Goal: Communication & Community: Answer question/provide support

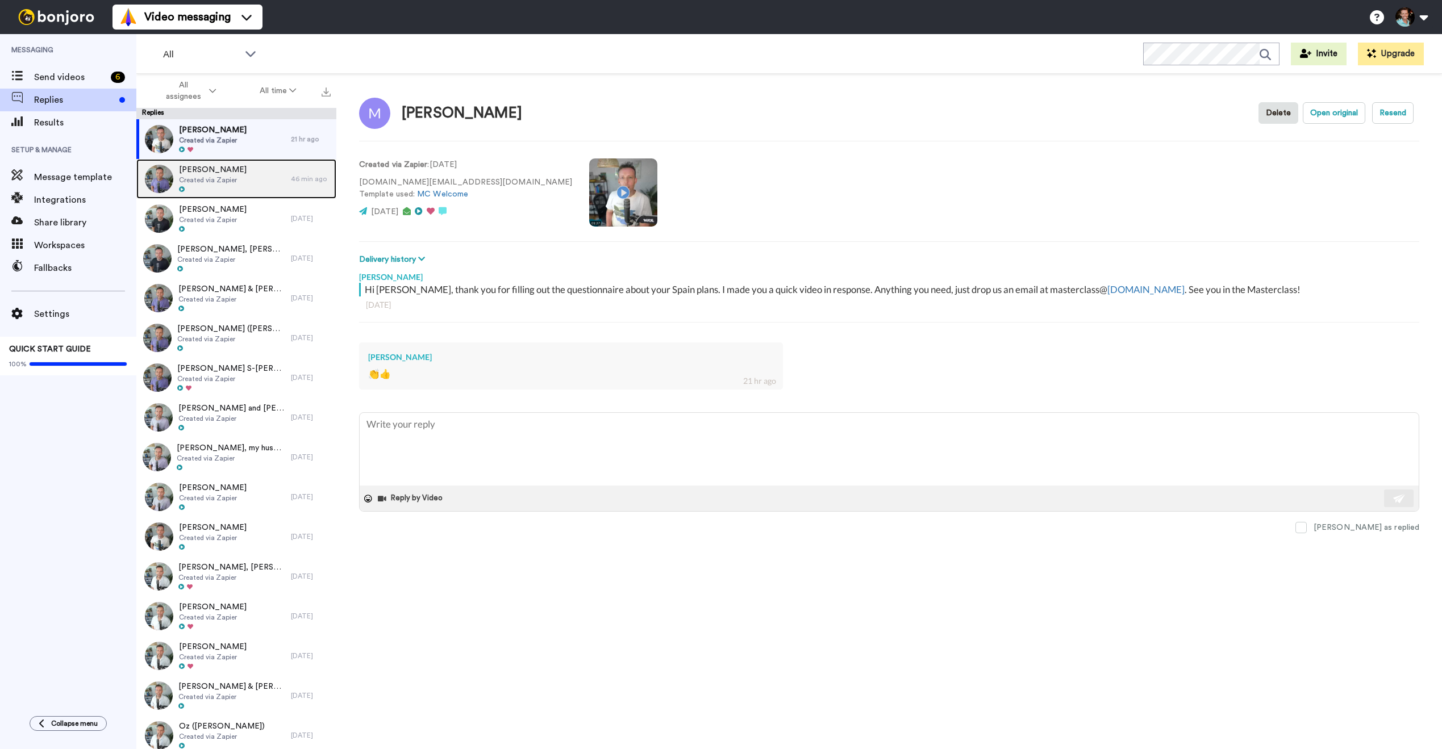
click at [220, 185] on div "[PERSON_NAME] Created via Zapier" at bounding box center [213, 179] width 68 height 30
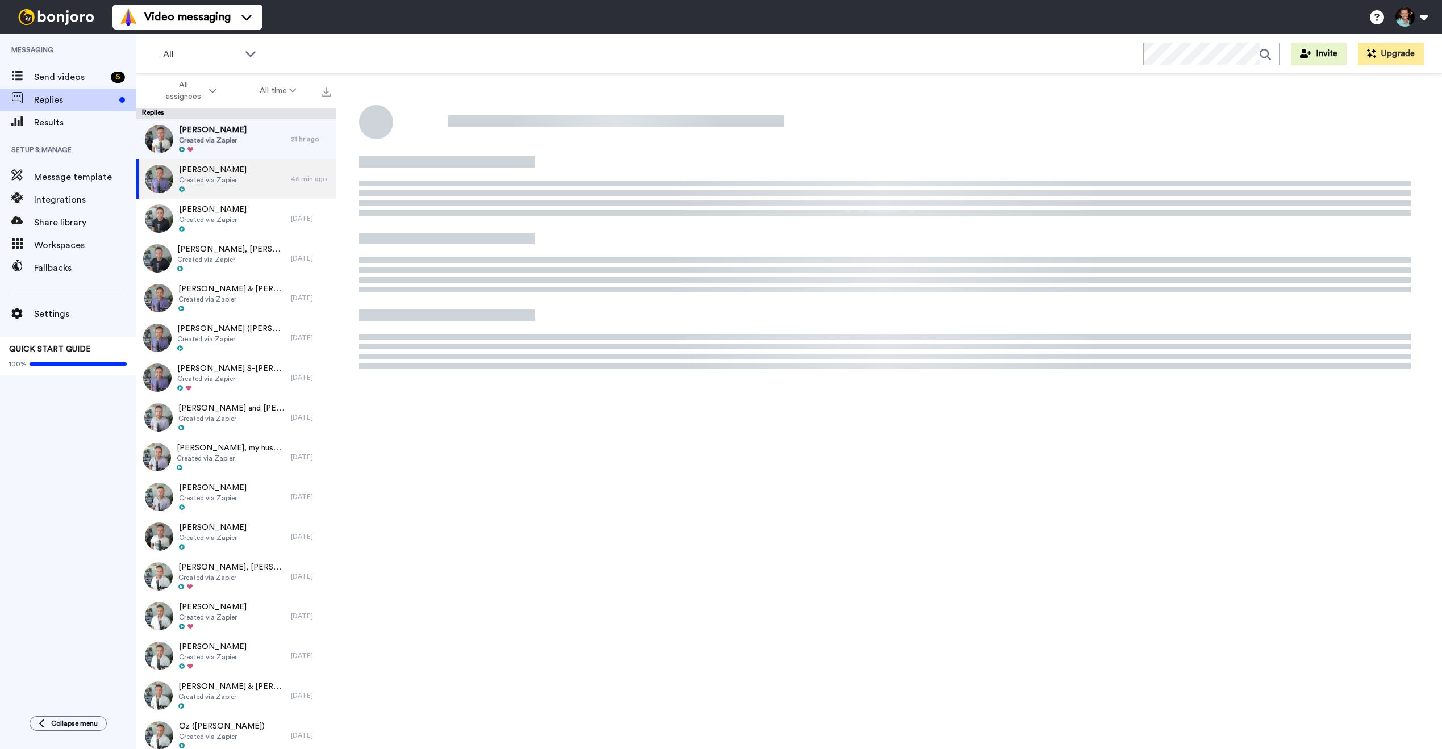
type textarea "x"
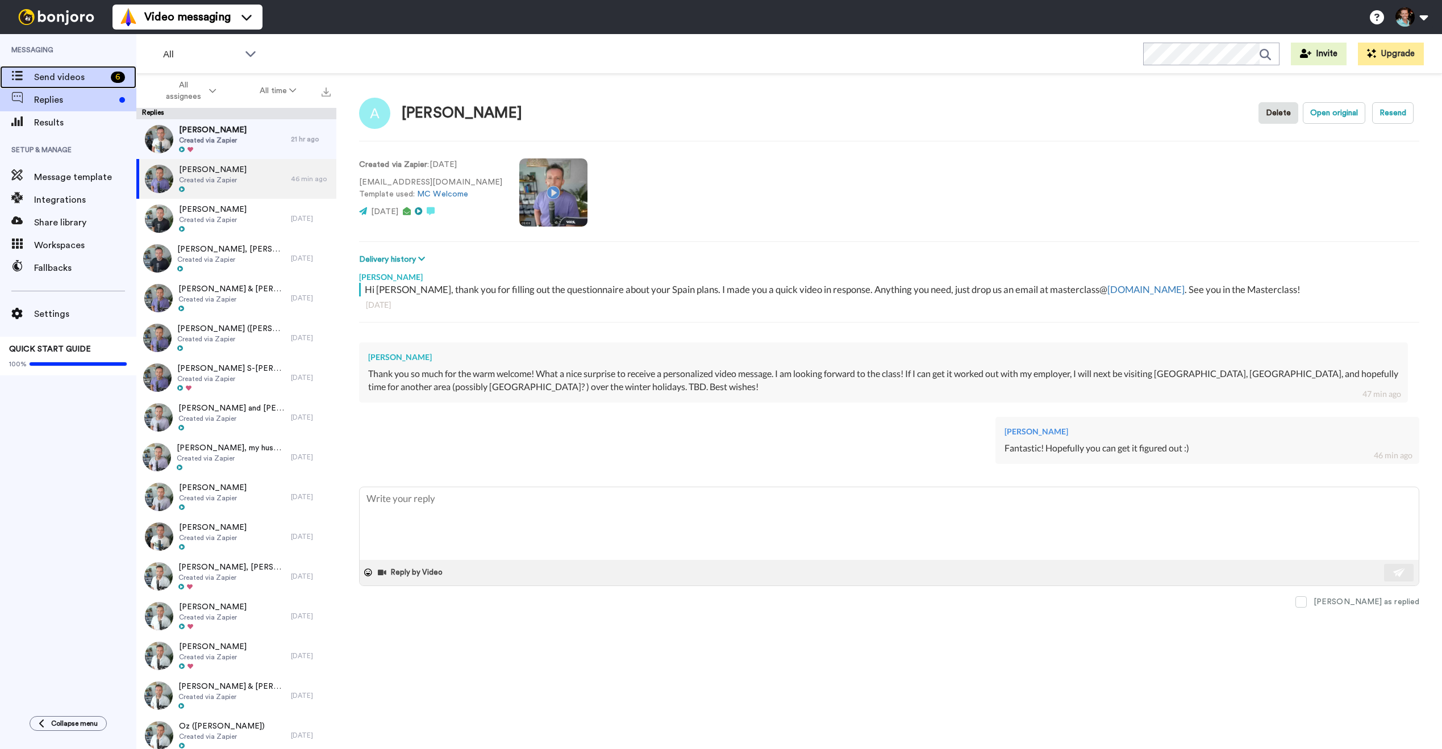
click at [87, 83] on span "Send videos" at bounding box center [70, 77] width 72 height 14
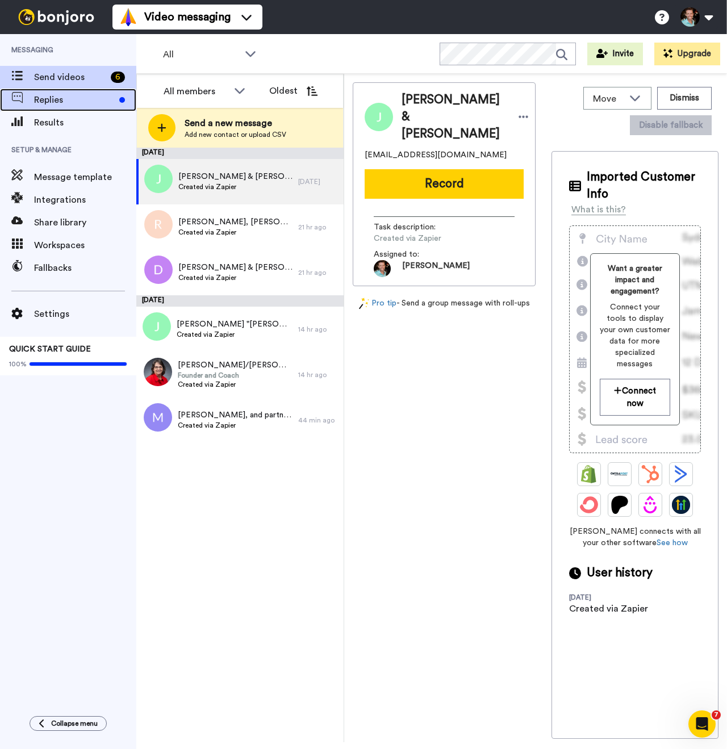
click at [77, 98] on span "Replies" at bounding box center [74, 100] width 81 height 14
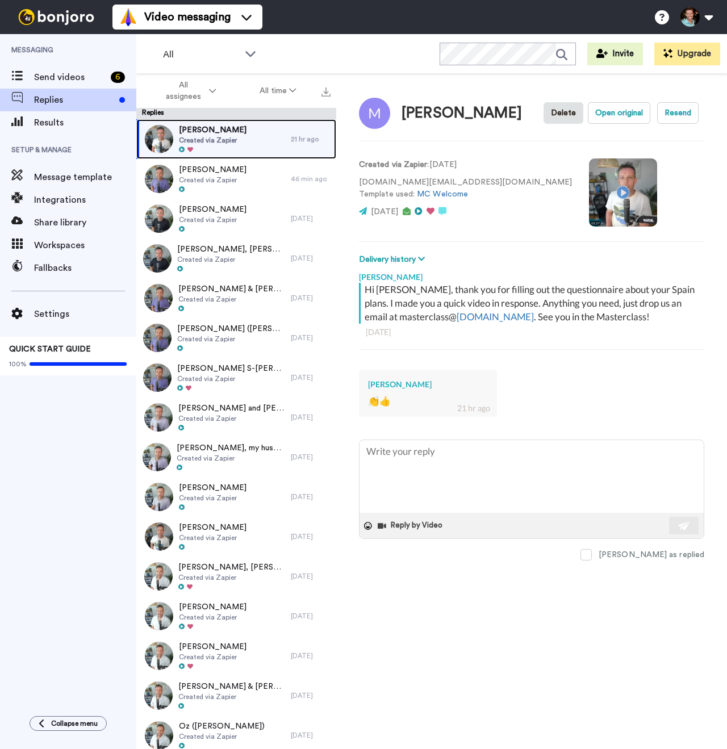
click at [223, 132] on span "[PERSON_NAME]" at bounding box center [213, 129] width 68 height 11
click at [655, 561] on div "Michael J Kaplan Delete Open original Resend Created via Zapier : 5 days ago ka…" at bounding box center [531, 431] width 391 height 715
click at [592, 557] on span at bounding box center [586, 554] width 11 height 11
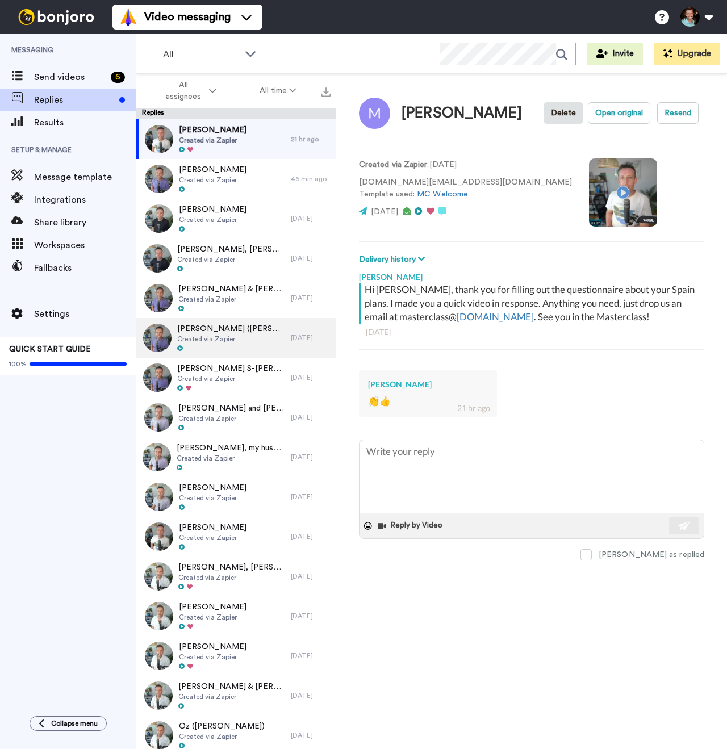
type textarea "x"
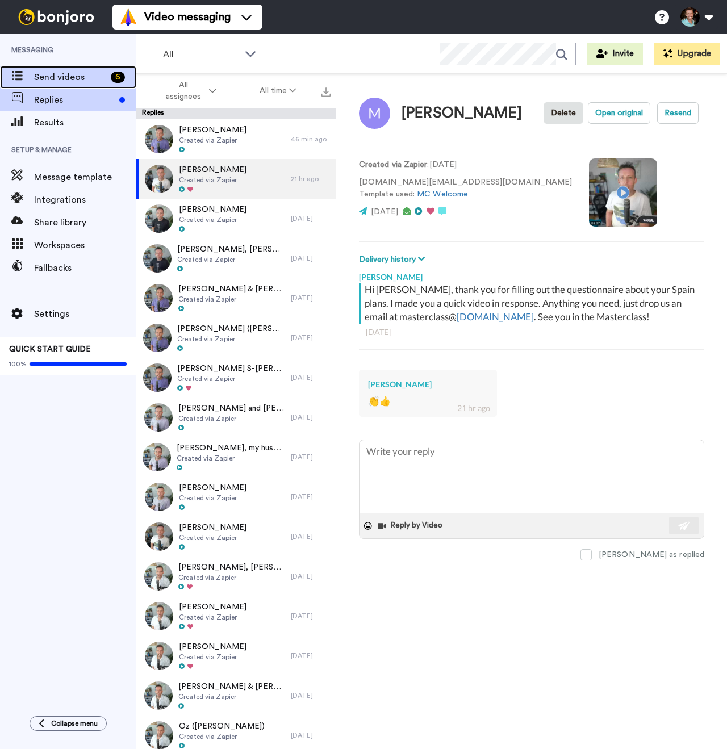
click at [52, 69] on div "Send videos 6" at bounding box center [68, 77] width 136 height 23
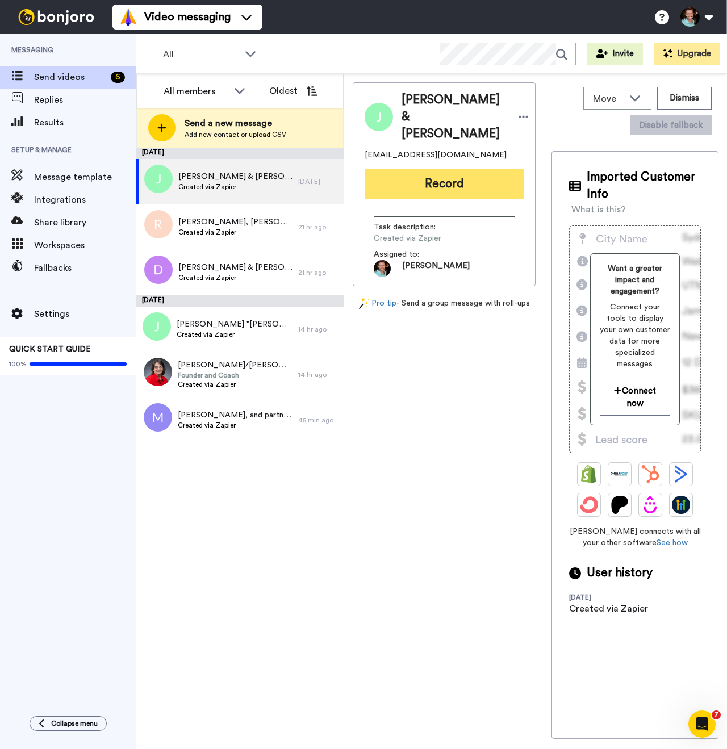
click at [434, 179] on button "Record" at bounding box center [444, 184] width 159 height 30
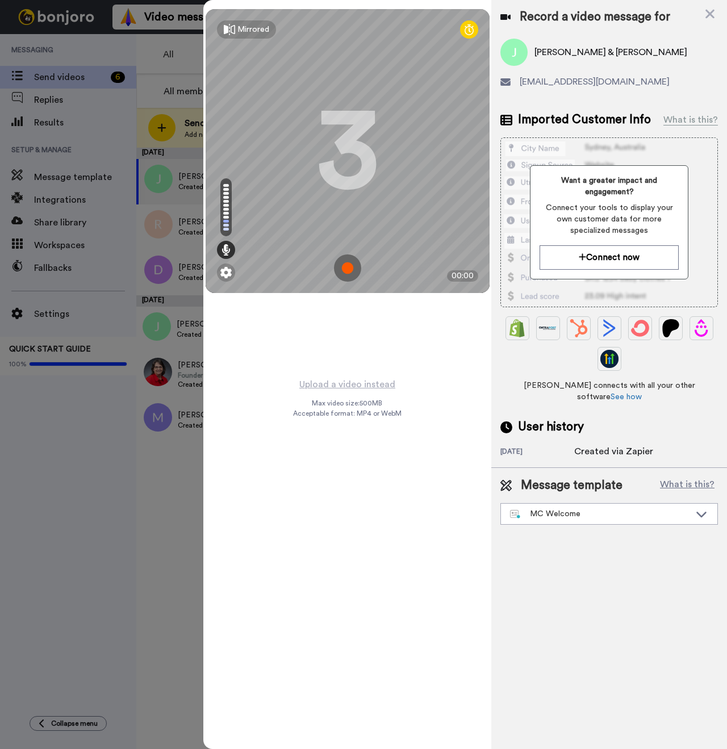
click at [343, 267] on img at bounding box center [347, 268] width 27 height 27
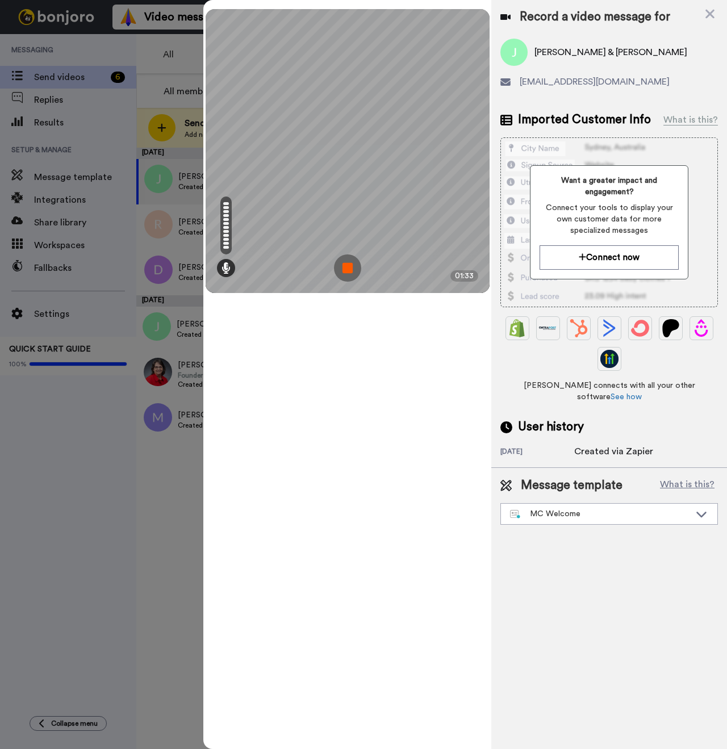
click at [343, 265] on img at bounding box center [347, 268] width 27 height 27
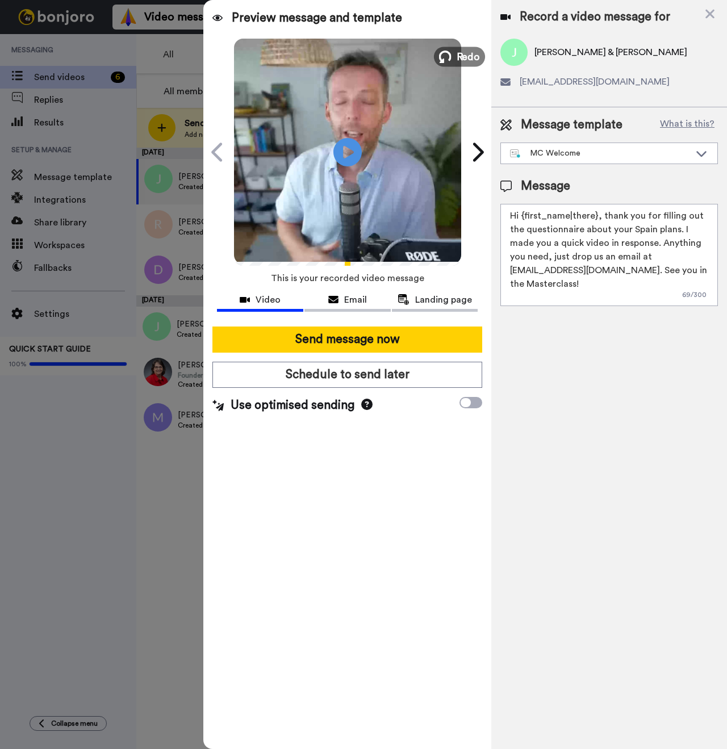
click at [455, 59] on button "Redo" at bounding box center [459, 57] width 51 height 20
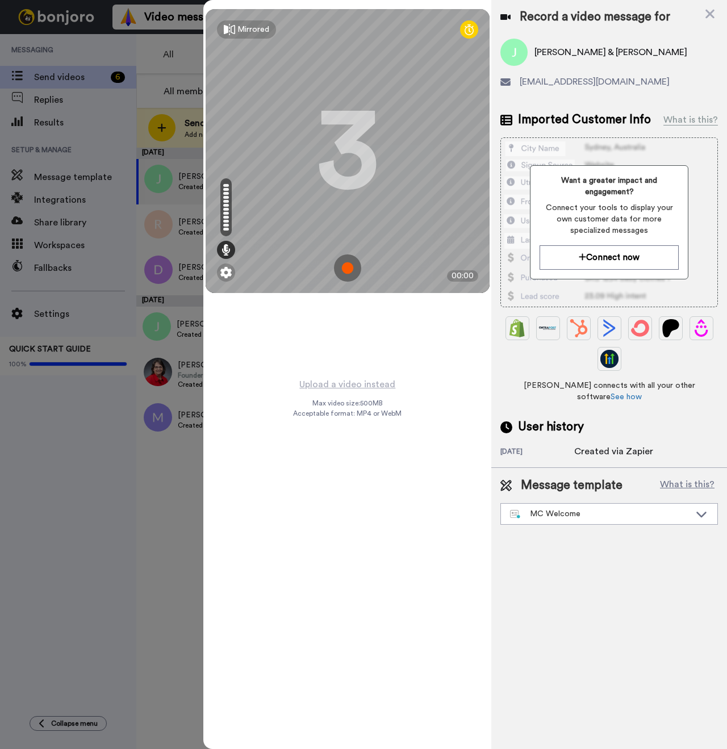
click at [32, 571] on div at bounding box center [363, 374] width 727 height 749
click at [350, 265] on img at bounding box center [347, 268] width 27 height 27
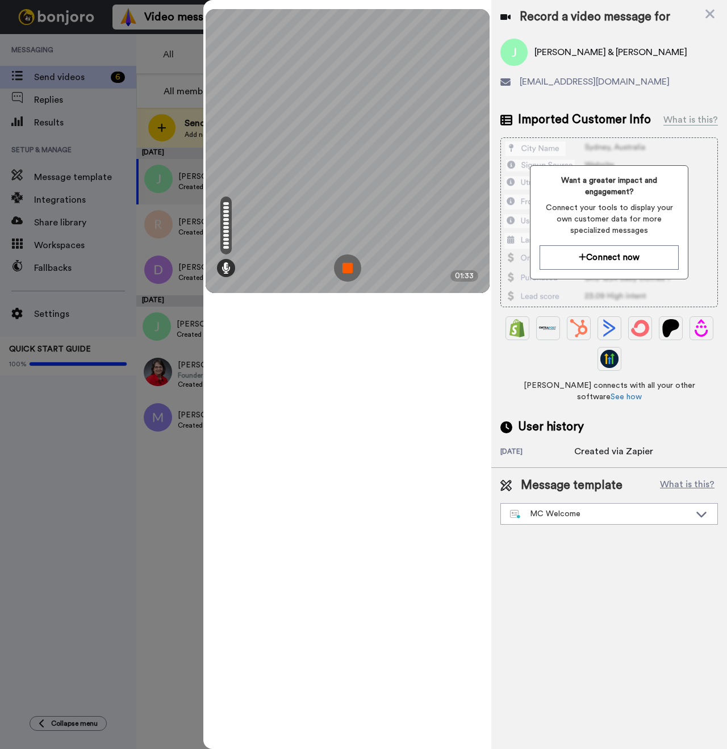
click at [345, 267] on img at bounding box center [347, 268] width 27 height 27
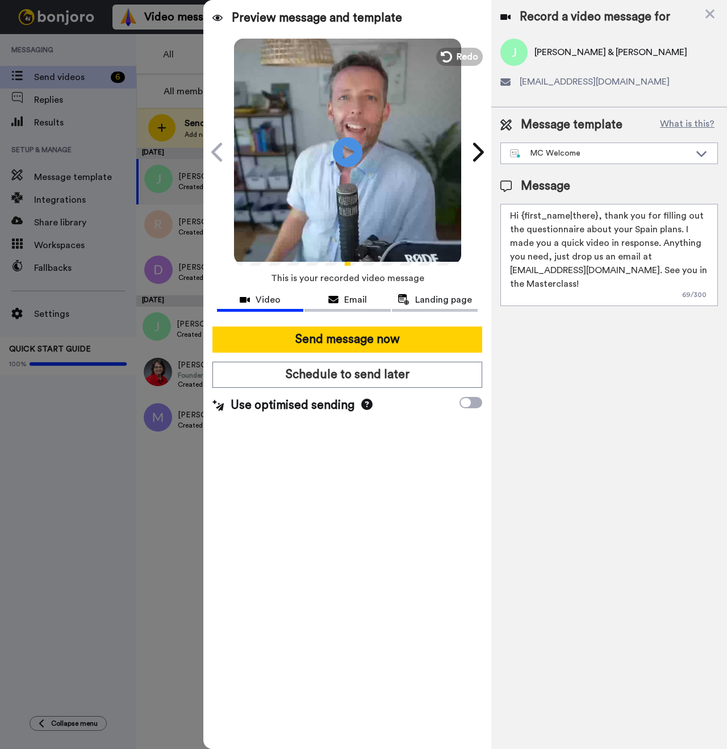
click at [333, 148] on icon at bounding box center [348, 152] width 30 height 30
drag, startPoint x: 609, startPoint y: 55, endPoint x: 536, endPoint y: 57, distance: 72.8
click at [536, 57] on span "Joseph & Rebecca Walker" at bounding box center [611, 52] width 153 height 14
copy span "Joseph & Rebecca"
drag, startPoint x: 595, startPoint y: 215, endPoint x: 522, endPoint y: 217, distance: 73.9
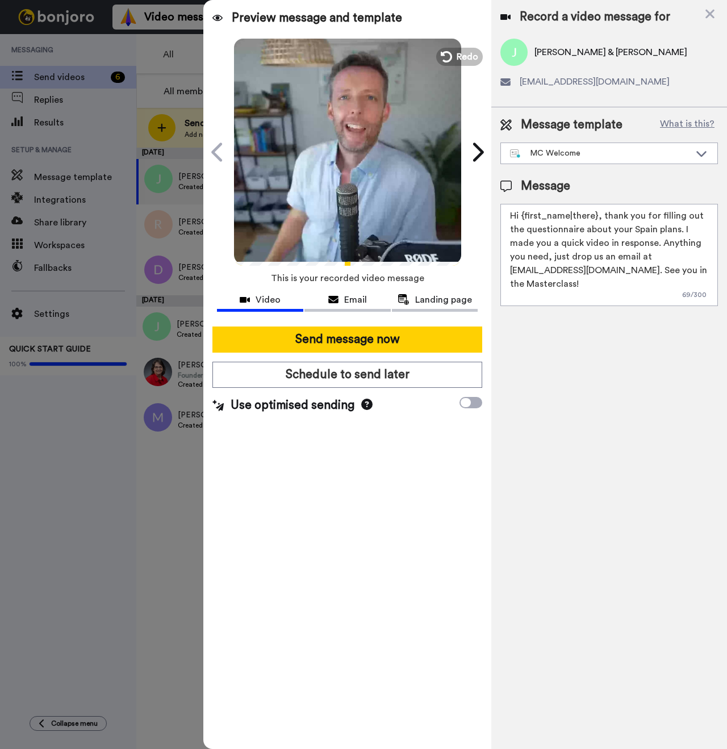
click at [522, 217] on textarea "Hi {first_name|there}, thank you for filling out the questionnaire about your S…" at bounding box center [610, 255] width 218 height 102
paste textarea "Joseph & Rebecca"
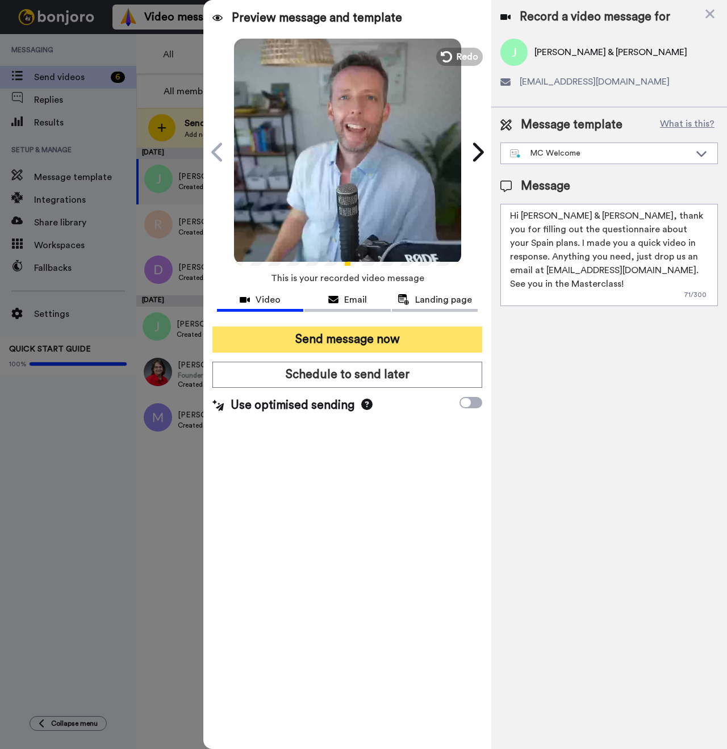
type textarea "Hi Joseph & Rebecca, thank you for filling out the questionnaire about your Spa…"
click at [395, 345] on button "Send message now" at bounding box center [347, 340] width 270 height 26
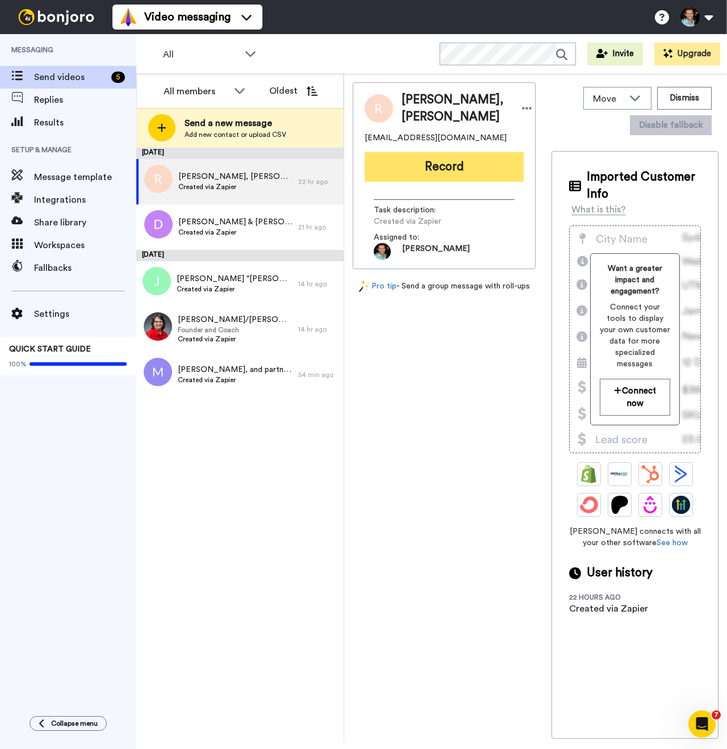
click at [453, 182] on button "Record" at bounding box center [444, 167] width 159 height 30
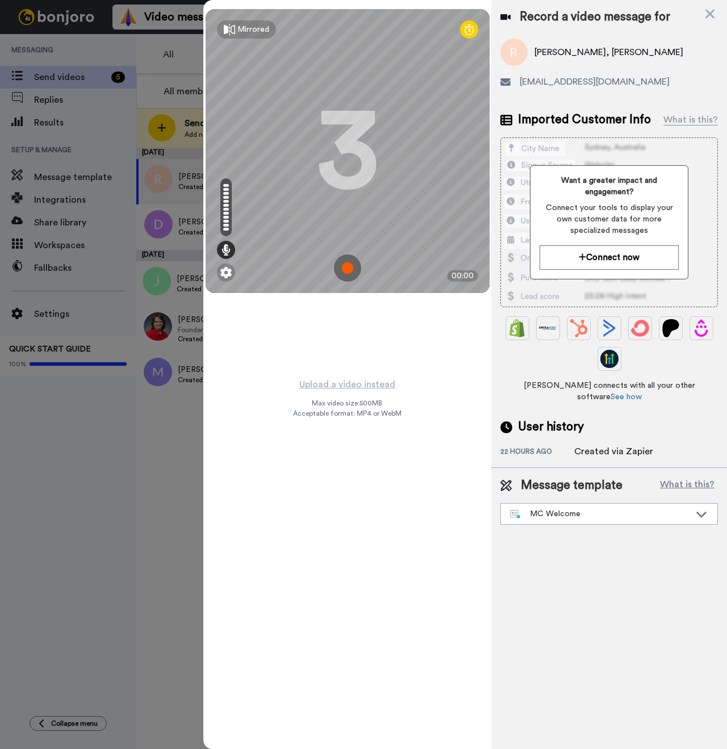
click at [341, 262] on img at bounding box center [347, 268] width 27 height 27
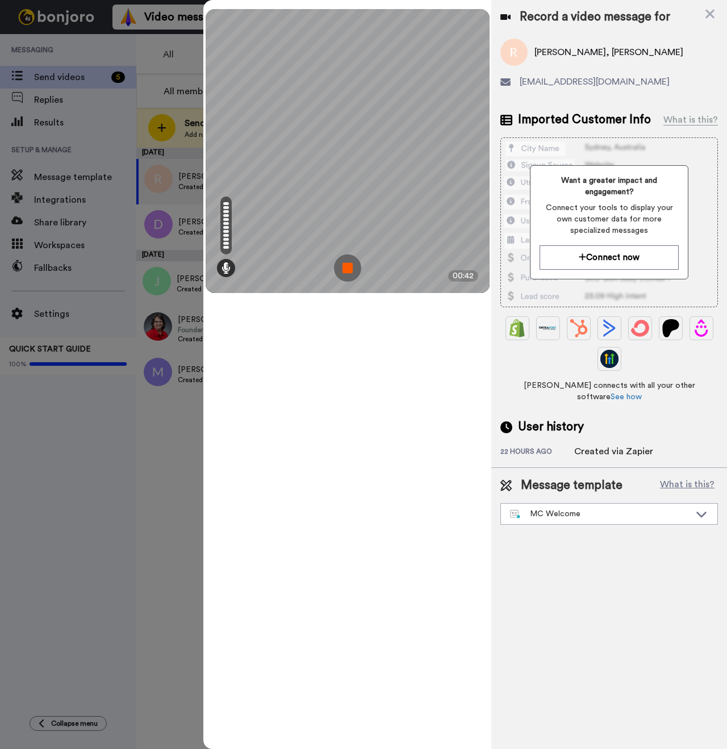
click at [352, 264] on img at bounding box center [347, 268] width 27 height 27
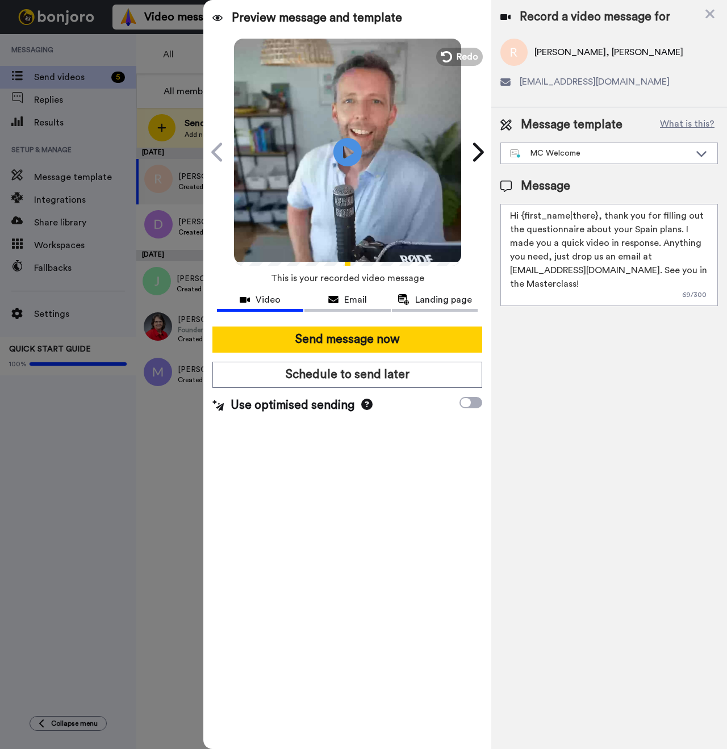
click at [545, 53] on span "Richard Krigsman, Karin Oostermeijer" at bounding box center [609, 52] width 149 height 14
copy span "Richard"
drag, startPoint x: 596, startPoint y: 216, endPoint x: 521, endPoint y: 217, distance: 75.0
click at [521, 217] on textarea "Hi {first_name|there}, thank you for filling out the questionnaire about your S…" at bounding box center [610, 255] width 218 height 102
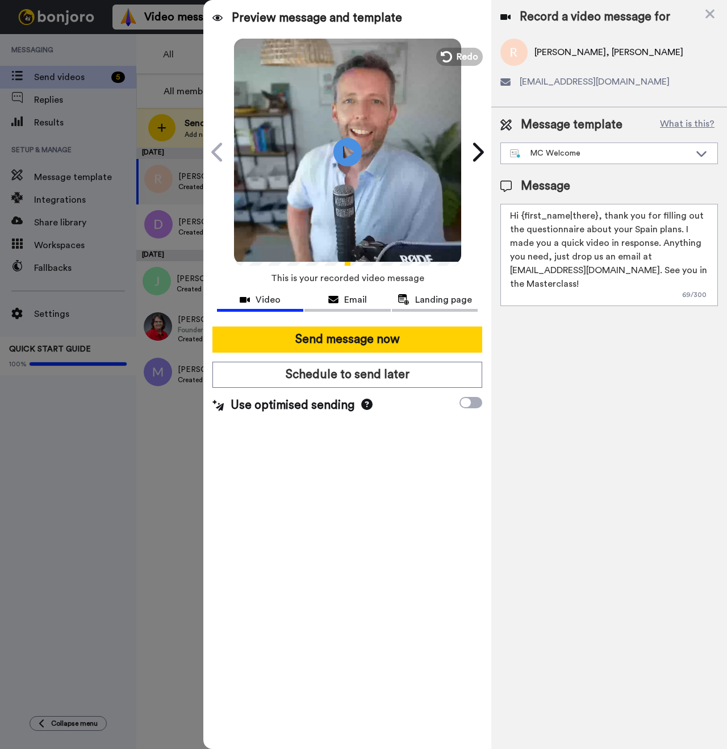
paste textarea "Richard"
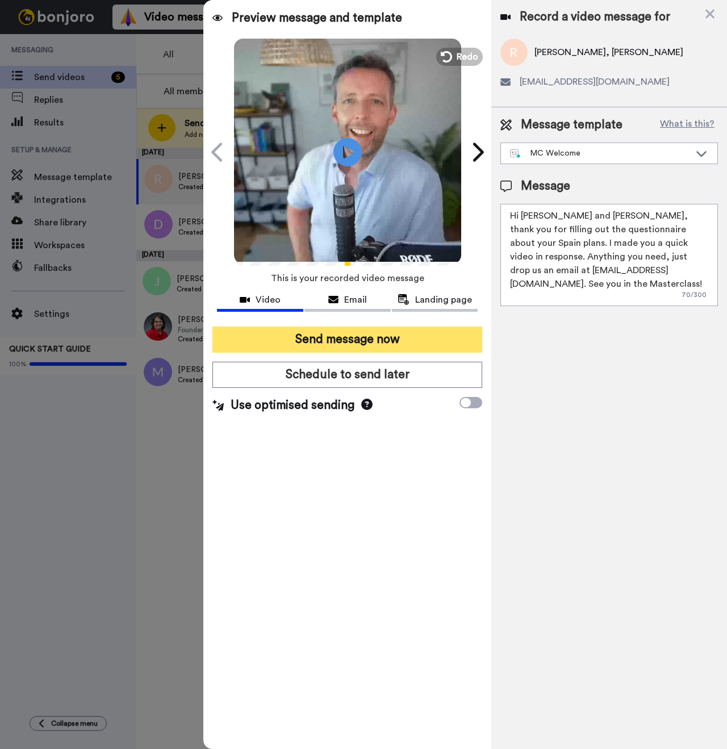
type textarea "Hi Richard and Karin, thank you for filling out the questionnaire about your Sp…"
click at [325, 344] on button "Send message now" at bounding box center [347, 340] width 270 height 26
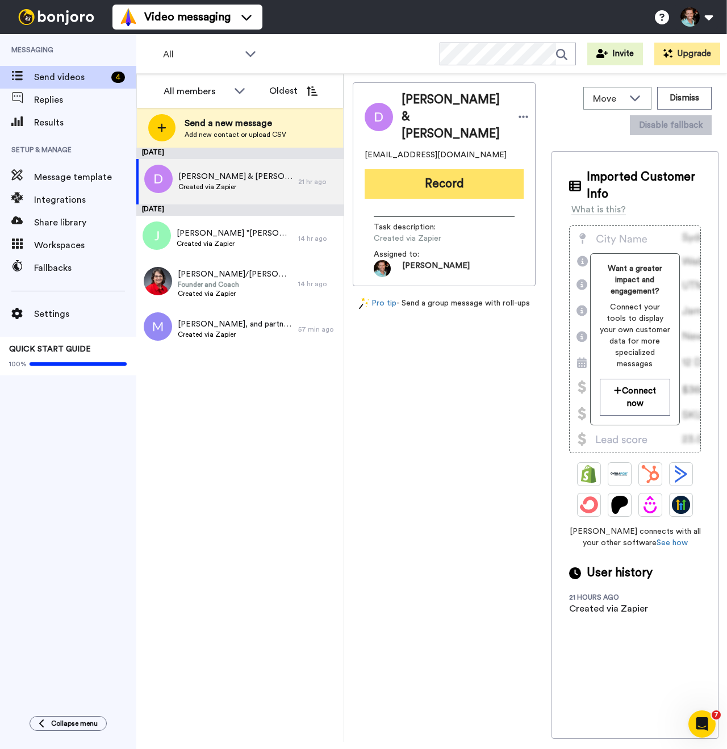
click at [456, 174] on button "Record" at bounding box center [444, 184] width 159 height 30
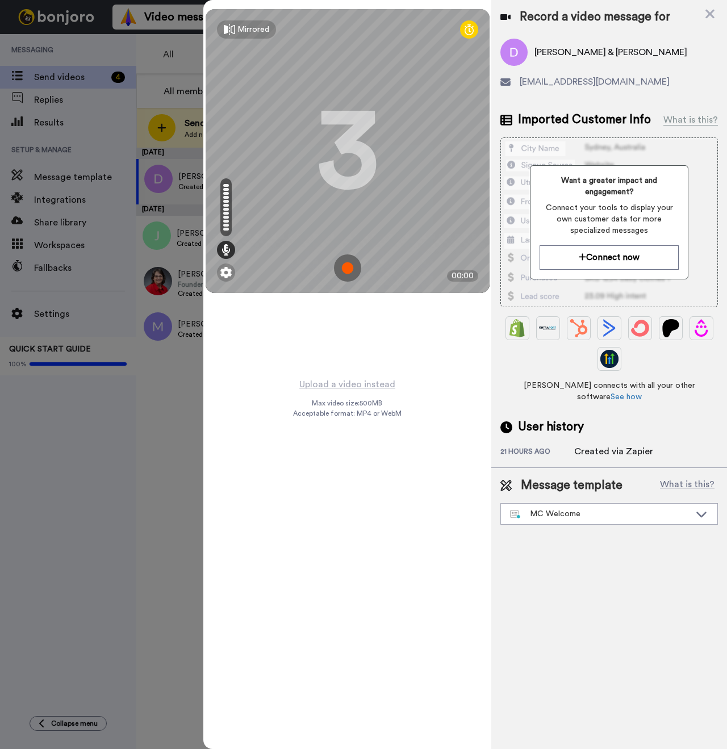
click at [344, 269] on img at bounding box center [347, 268] width 27 height 27
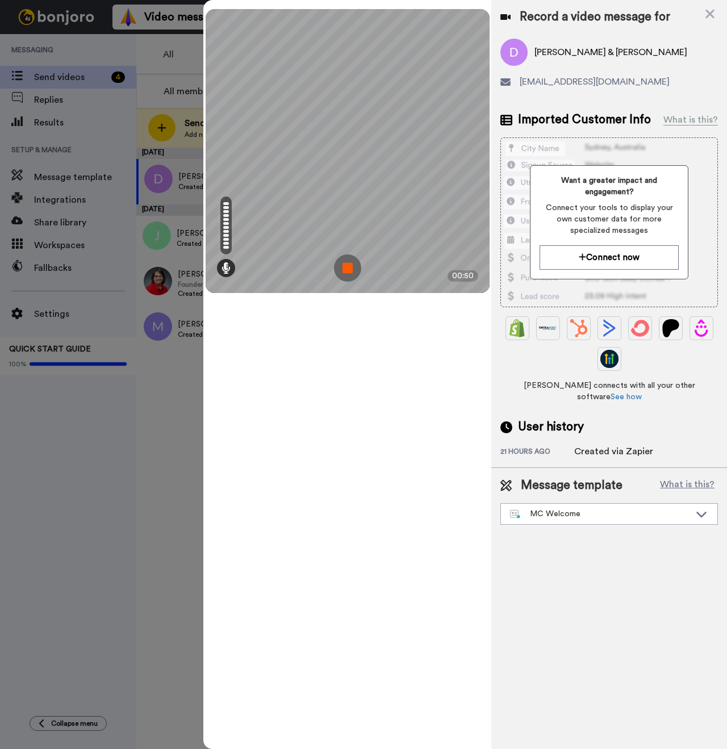
click at [342, 273] on img at bounding box center [347, 268] width 27 height 27
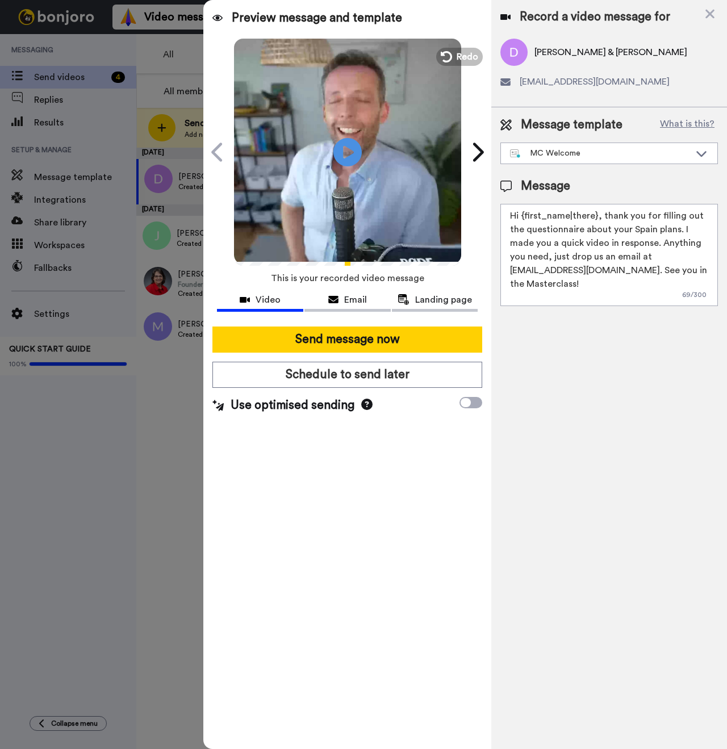
click at [550, 52] on span "Deborah & Donald Nalchajian" at bounding box center [611, 52] width 153 height 14
copy span "Deborah"
click at [345, 147] on icon "Play/Pause" at bounding box center [348, 152] width 30 height 54
drag, startPoint x: 595, startPoint y: 215, endPoint x: 529, endPoint y: 215, distance: 65.3
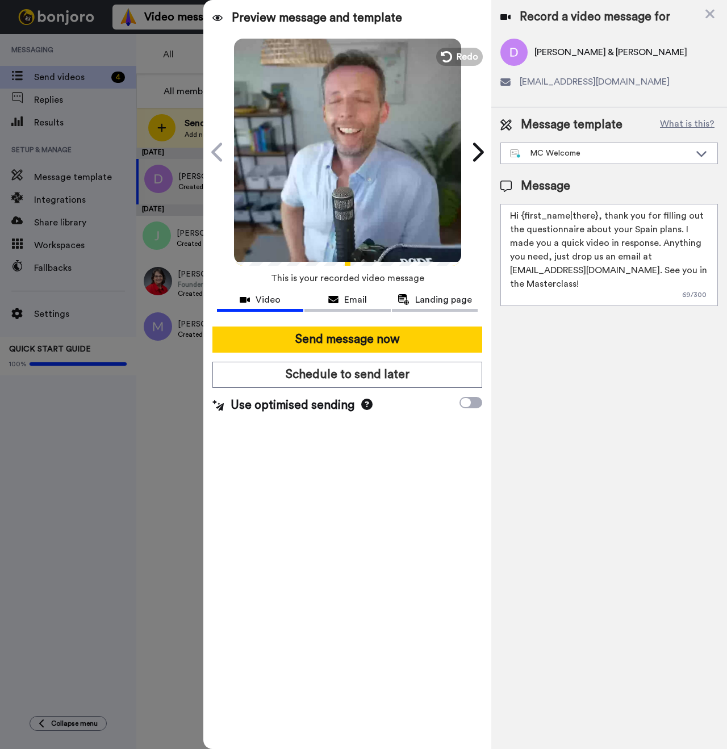
click at [529, 215] on textarea "Hi {first_name|there}, thank you for filling out the questionnaire about your S…" at bounding box center [610, 255] width 218 height 102
paste textarea "Deborah"
click at [586, 214] on textarea "Hi Deborah and Deborah, thank you for filling out the questionnaire about your …" at bounding box center [610, 255] width 218 height 102
click at [587, 240] on textarea "Hi Deborah and Donald, thank you for filling out the questionnaire about your S…" at bounding box center [610, 255] width 218 height 102
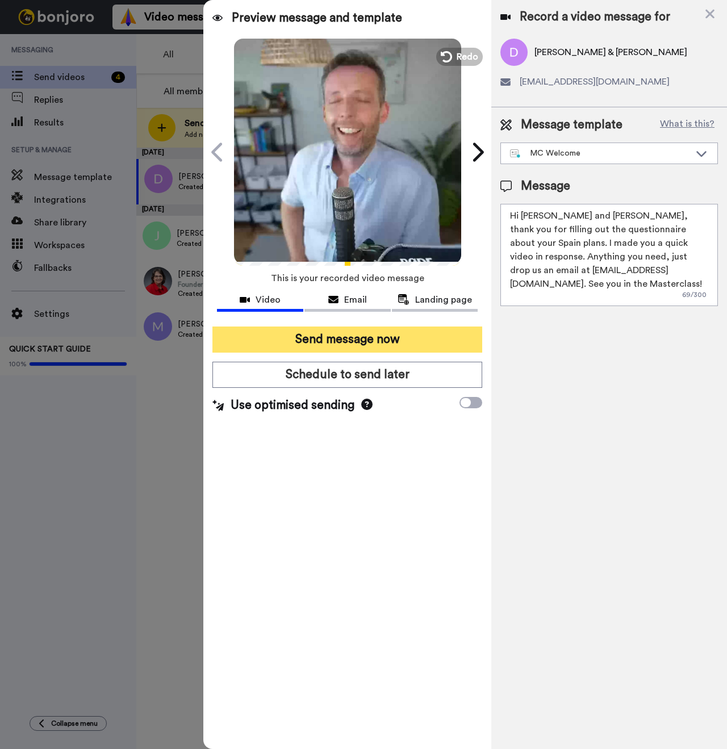
type textarea "Hi Deborah and Donald, thank you for filling out the questionnaire about your S…"
click at [395, 349] on button "Send message now" at bounding box center [347, 340] width 270 height 26
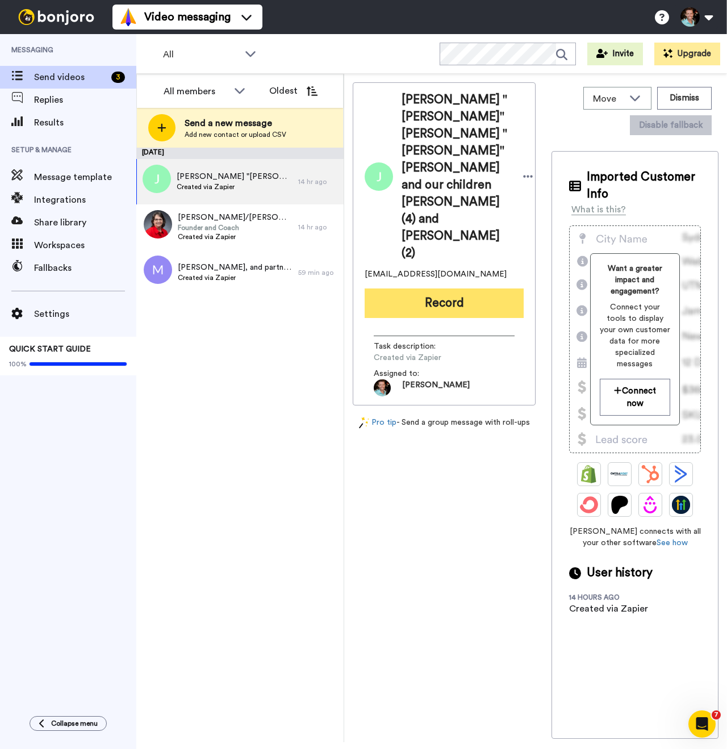
click at [435, 289] on button "Record" at bounding box center [444, 304] width 159 height 30
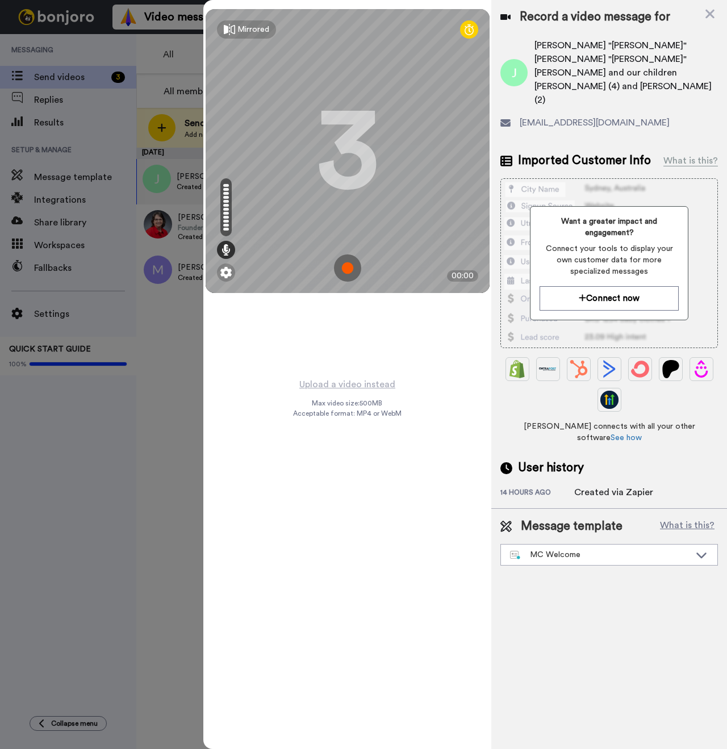
click at [349, 273] on img at bounding box center [347, 268] width 27 height 27
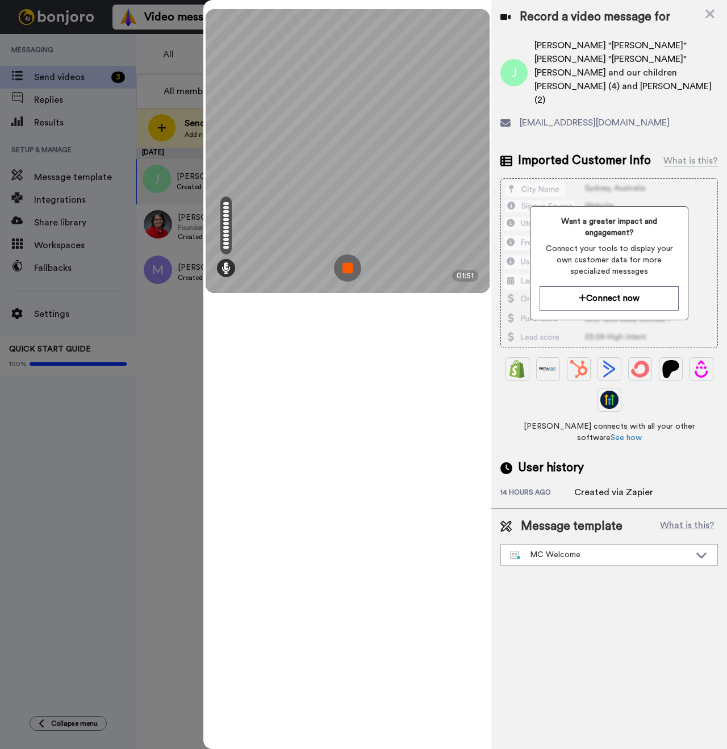
click at [348, 278] on img at bounding box center [347, 268] width 27 height 27
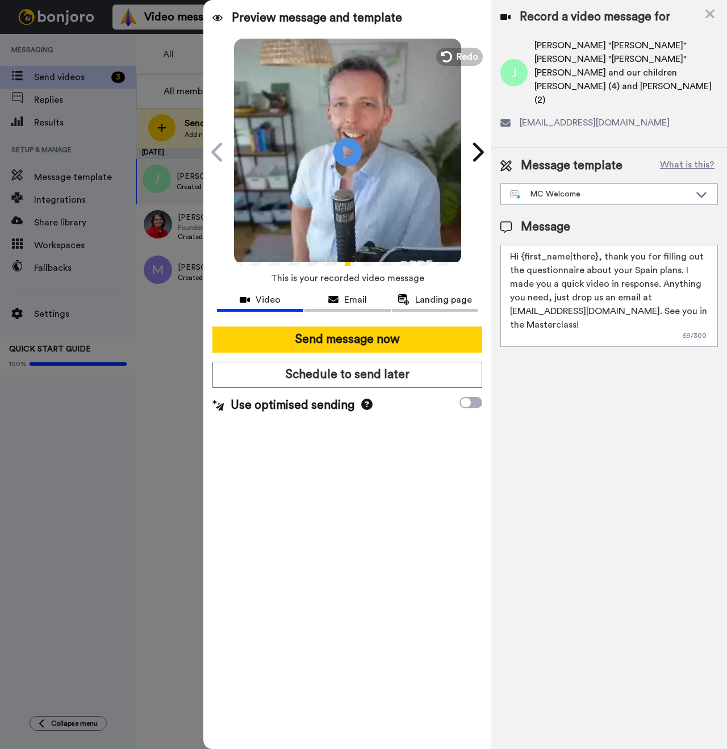
drag, startPoint x: 596, startPoint y: 216, endPoint x: 521, endPoint y: 217, distance: 75.0
click at [521, 245] on textarea "Hi {first_name|there}, thank you for filling out the questionnaire about your S…" at bounding box center [610, 296] width 218 height 102
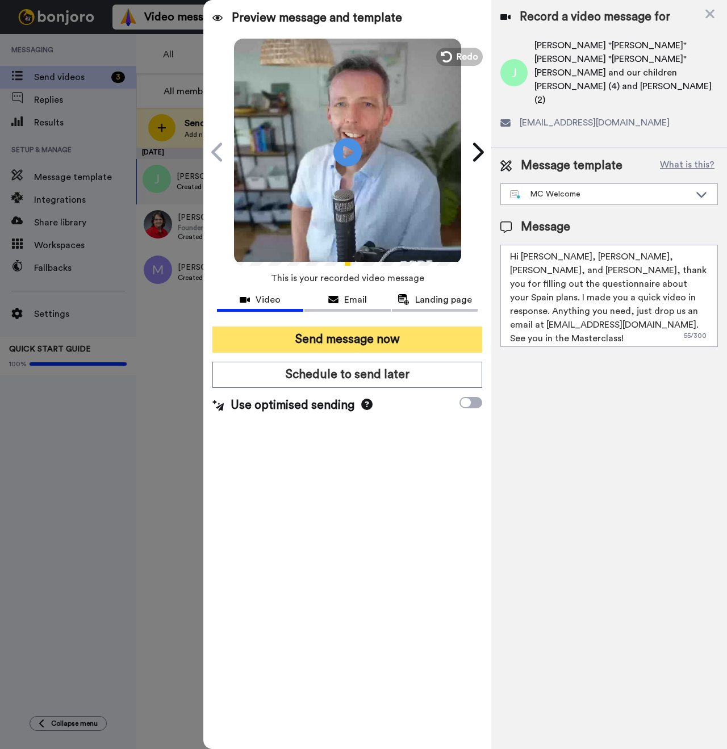
type textarea "Hi Joe, Jessi, Jameson, and Juniper, thank you for filling out the questionnair…"
click at [389, 339] on button "Send message now" at bounding box center [347, 340] width 270 height 26
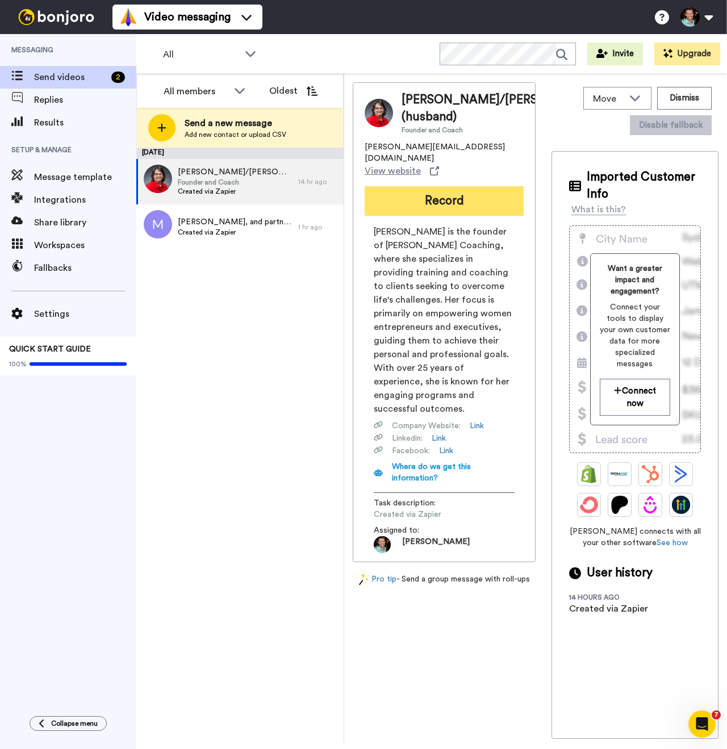
click at [433, 216] on button "Record" at bounding box center [444, 201] width 159 height 30
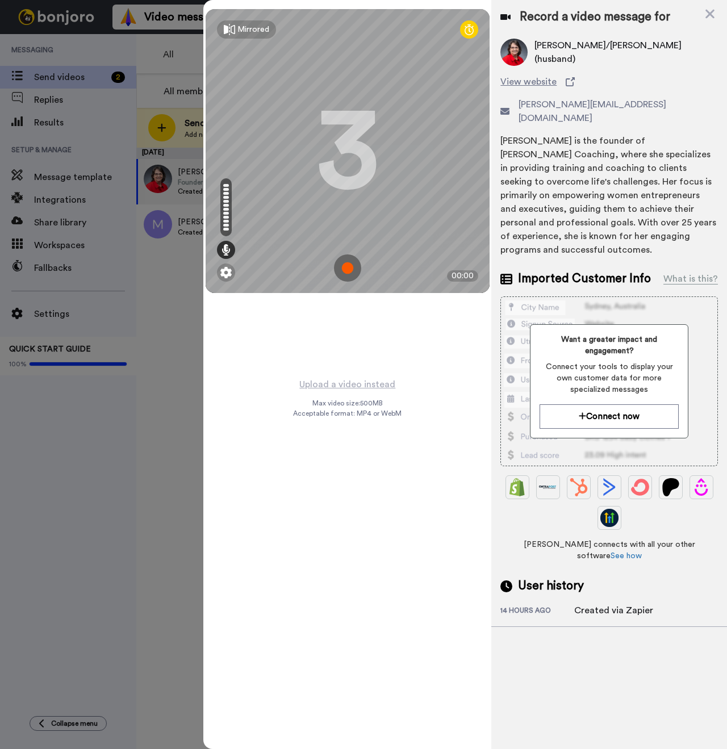
click at [347, 265] on img at bounding box center [347, 268] width 27 height 27
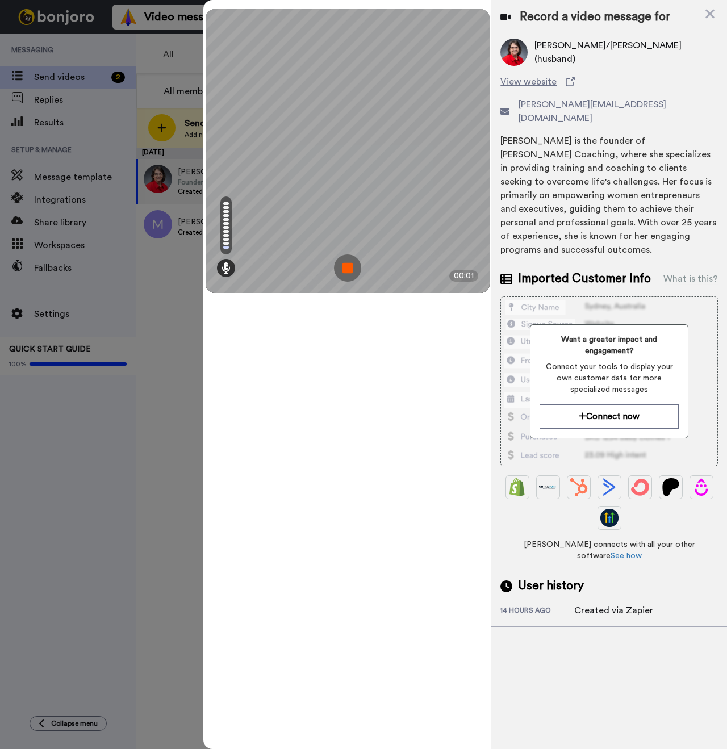
click at [346, 264] on img at bounding box center [347, 268] width 27 height 27
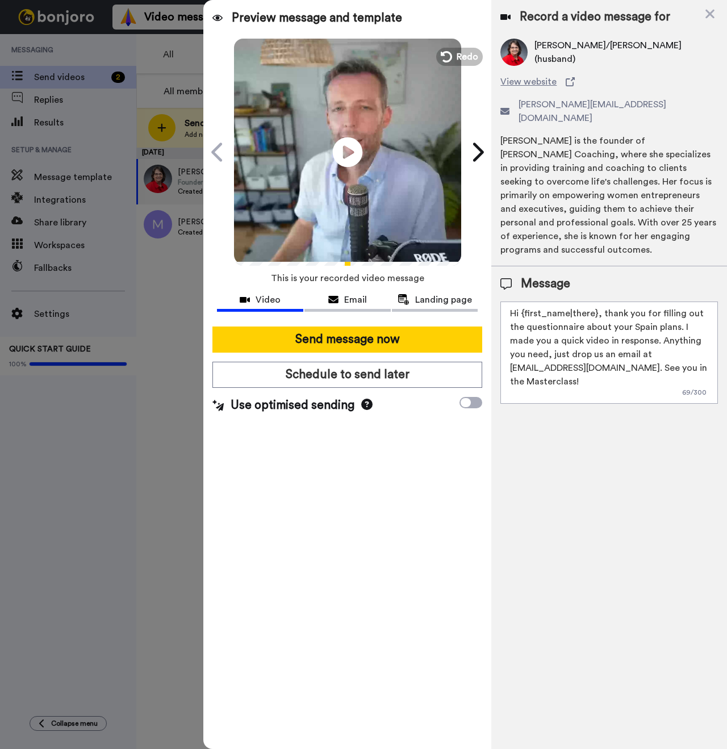
click at [347, 164] on icon at bounding box center [348, 152] width 30 height 30
click at [449, 54] on icon at bounding box center [445, 57] width 12 height 12
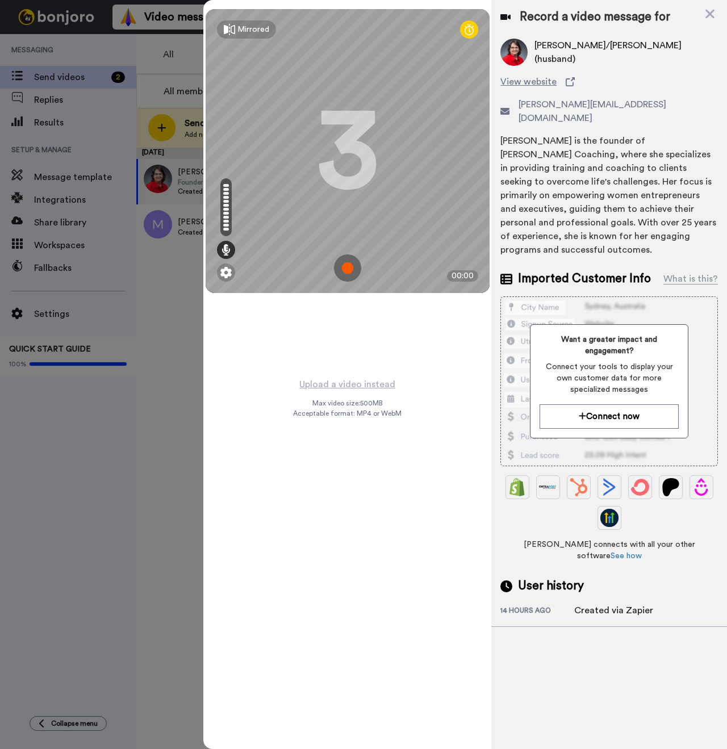
click at [352, 265] on img at bounding box center [347, 268] width 27 height 27
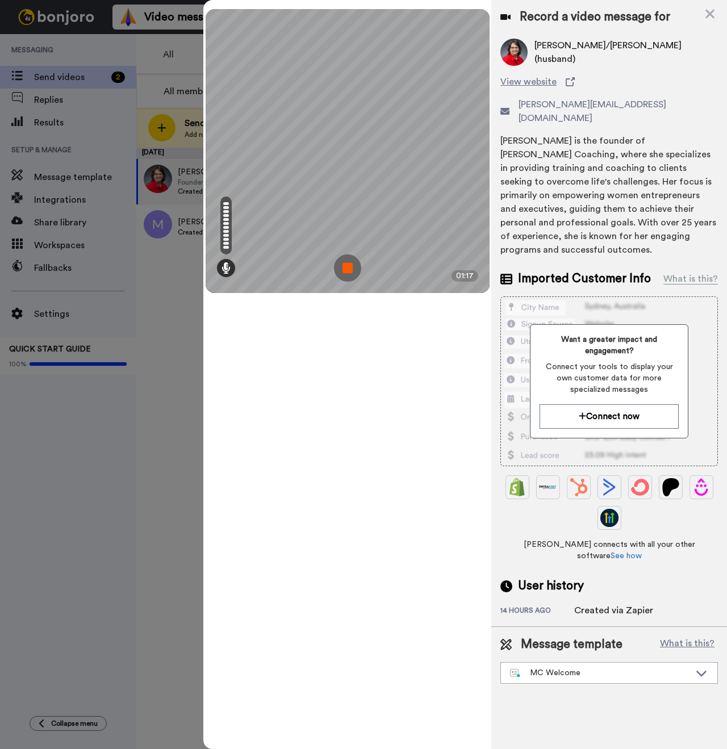
click at [345, 272] on img at bounding box center [347, 268] width 27 height 27
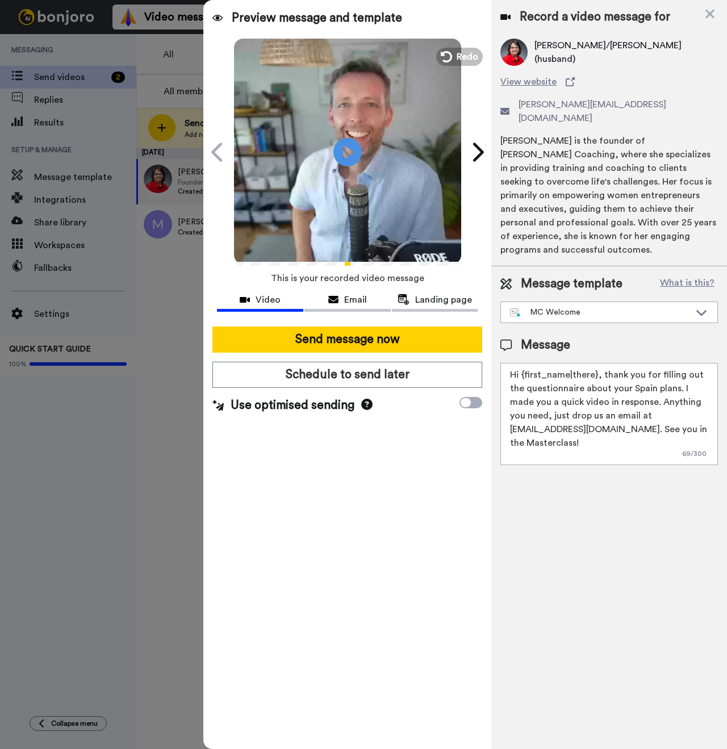
drag, startPoint x: 595, startPoint y: 348, endPoint x: 542, endPoint y: 348, distance: 52.8
click at [524, 363] on textarea "Hi {first_name|there}, thank you for filling out the questionnaire about your S…" at bounding box center [610, 414] width 218 height 102
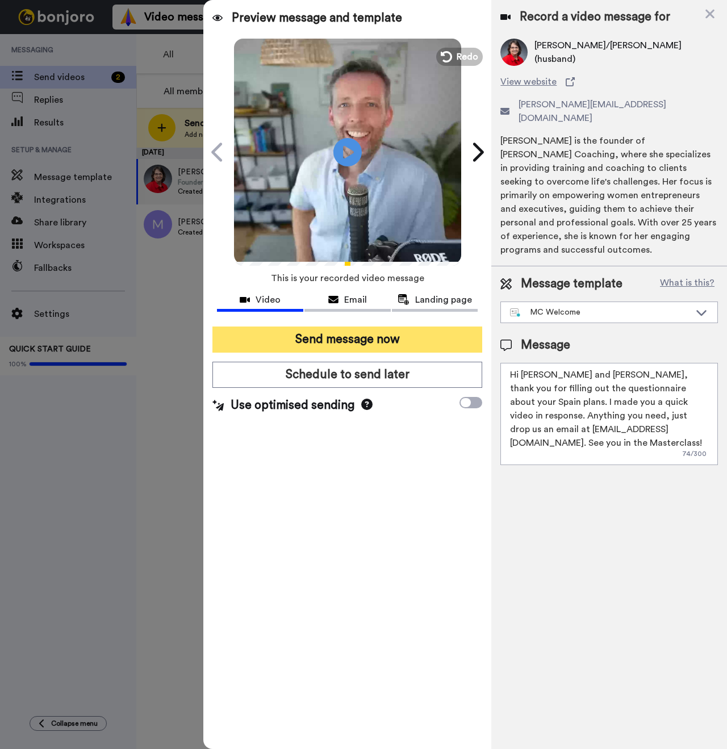
type textarea "Hi Linda and Jim, thank you for filling out the questionnaire about your Spain …"
click at [389, 336] on button "Send message now" at bounding box center [347, 340] width 270 height 26
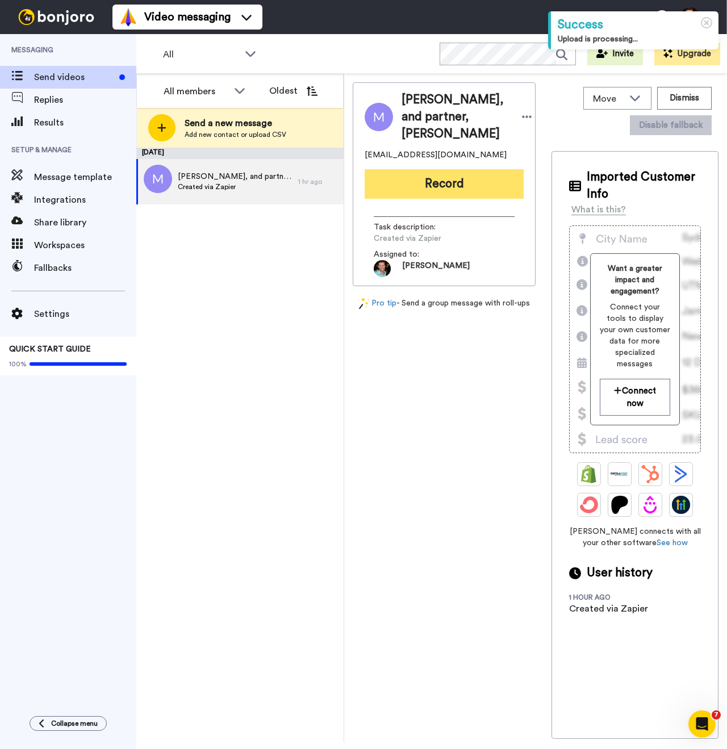
click at [433, 199] on button "Record" at bounding box center [444, 184] width 159 height 30
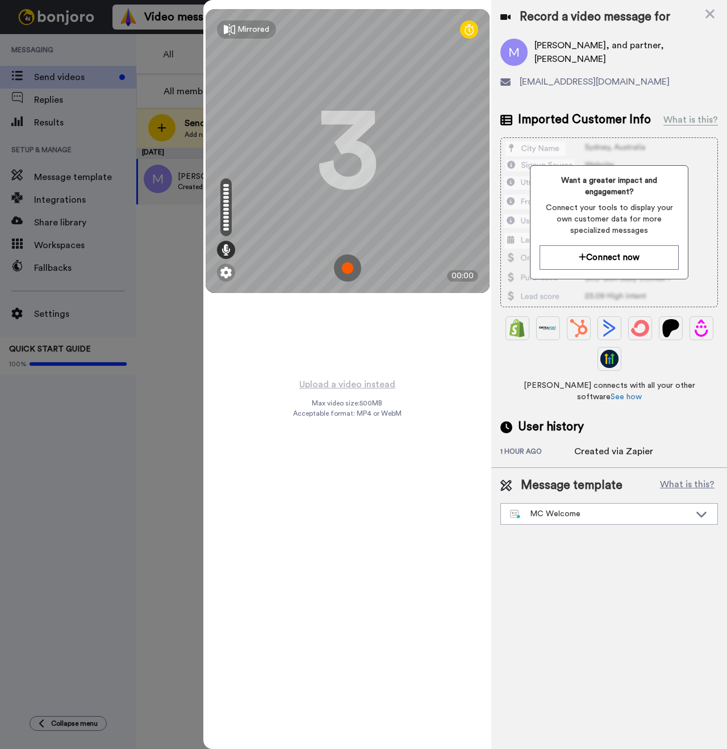
click at [352, 265] on img at bounding box center [347, 268] width 27 height 27
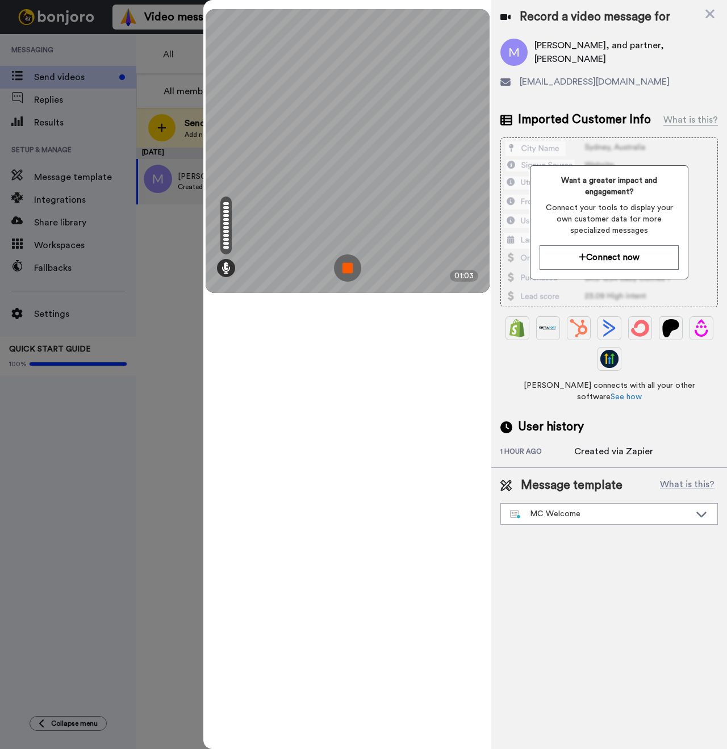
click at [357, 262] on img at bounding box center [347, 268] width 27 height 27
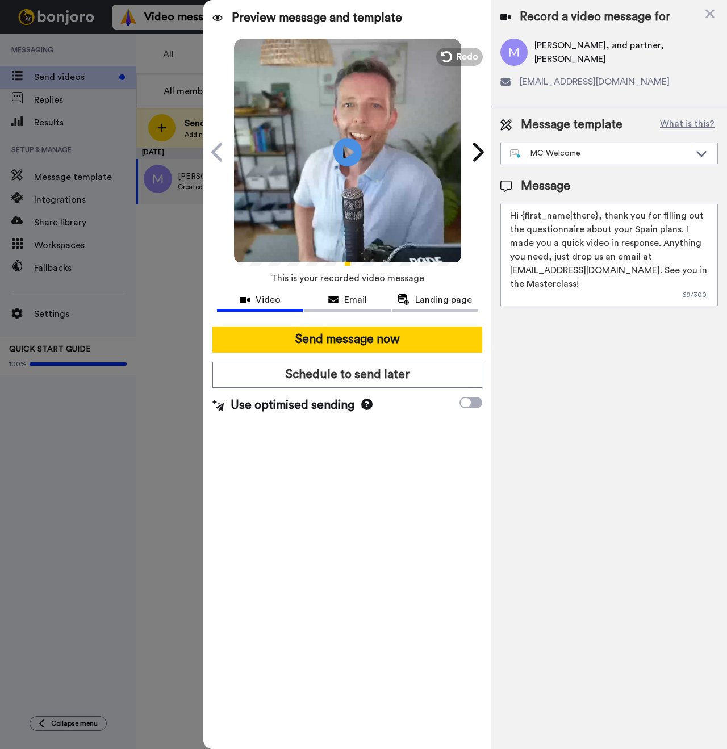
click at [558, 53] on span "[PERSON_NAME], and partner, [PERSON_NAME]" at bounding box center [626, 52] width 183 height 27
click at [558, 54] on span "[PERSON_NAME], and partner, [PERSON_NAME]" at bounding box center [626, 52] width 183 height 27
copy span "Michael"
drag, startPoint x: 595, startPoint y: 216, endPoint x: 525, endPoint y: 218, distance: 69.9
click at [525, 218] on textarea "Hi {first_name|there}, thank you for filling out the questionnaire about your S…" at bounding box center [610, 255] width 218 height 102
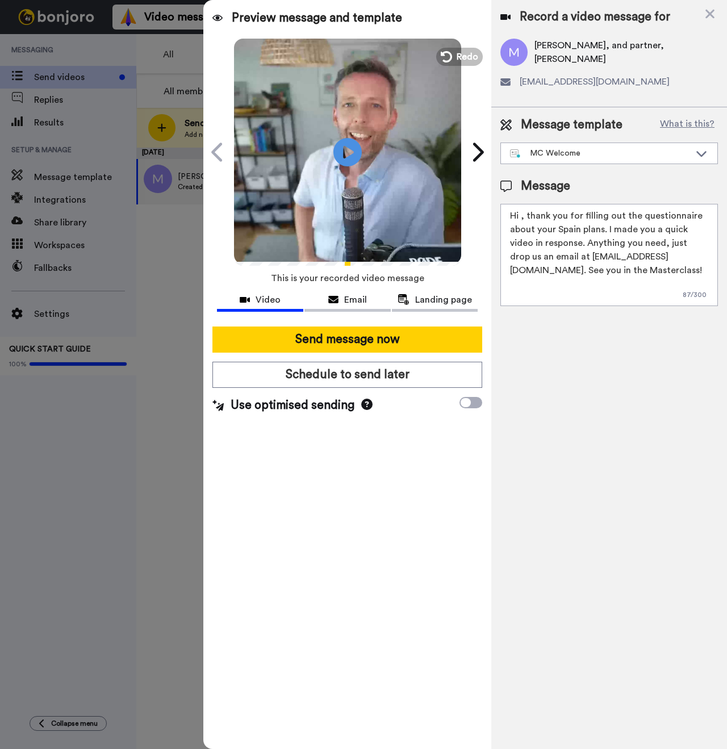
paste textarea "Michael"
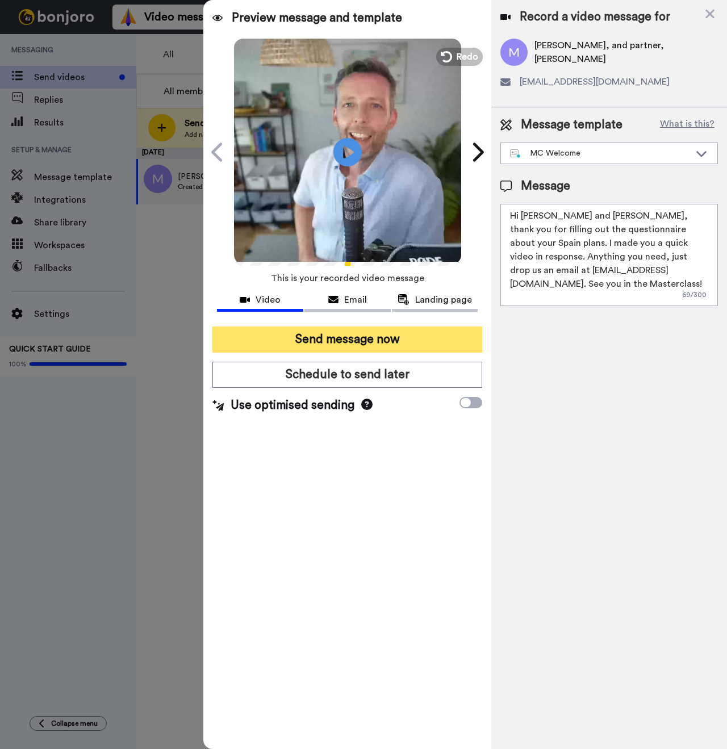
type textarea "Hi Michael and Carlos, thank you for filling out the questionnaire about your S…"
click at [385, 343] on button "Send message now" at bounding box center [347, 340] width 270 height 26
